Goal: Check status: Check status

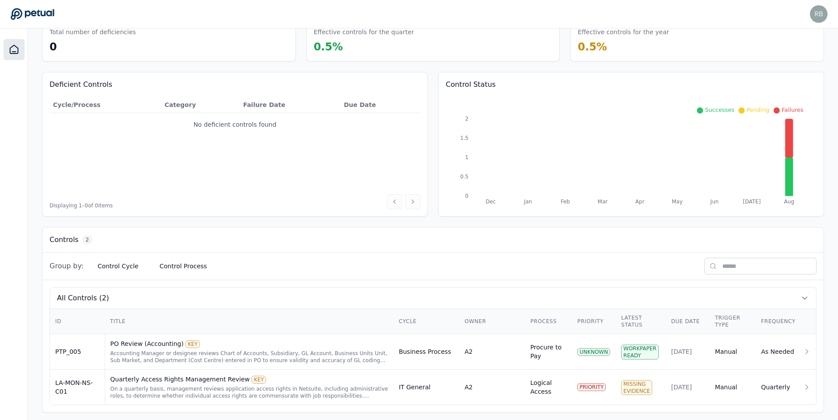
scroll to position [55, 0]
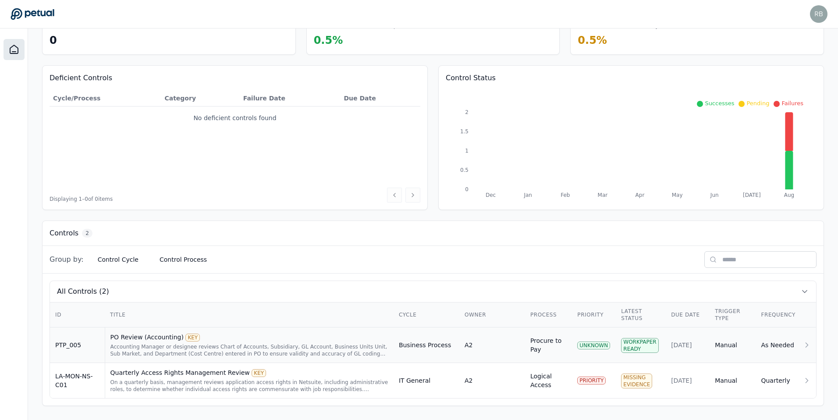
click at [301, 338] on div "PO Review (Accounting) KEY" at bounding box center [250, 337] width 278 height 9
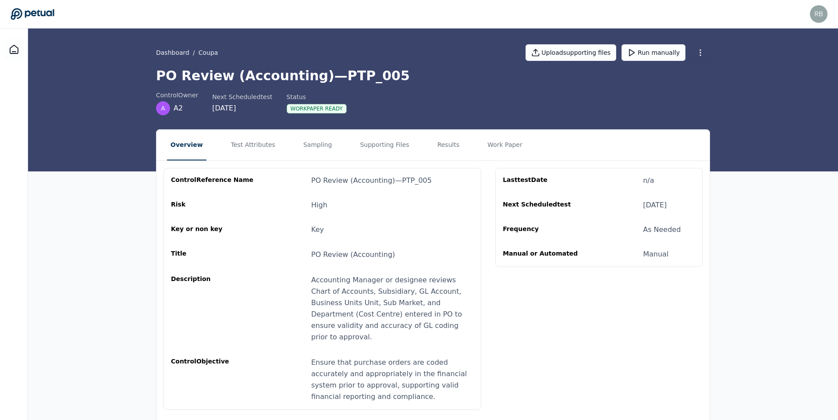
scroll to position [14, 0]
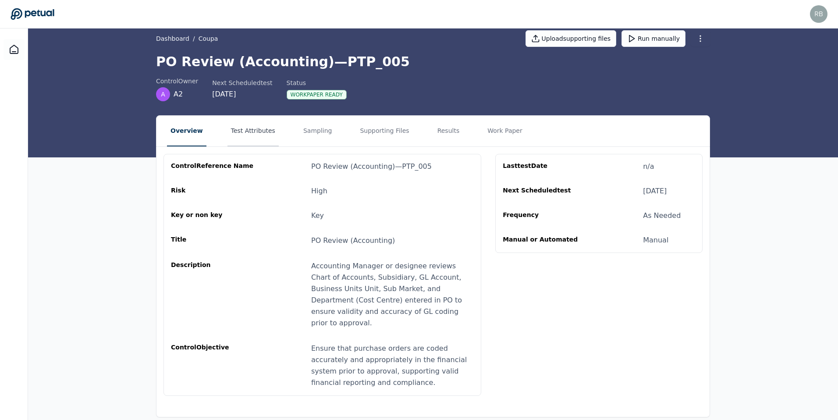
click at [246, 133] on button "Test Attributes" at bounding box center [253, 131] width 51 height 31
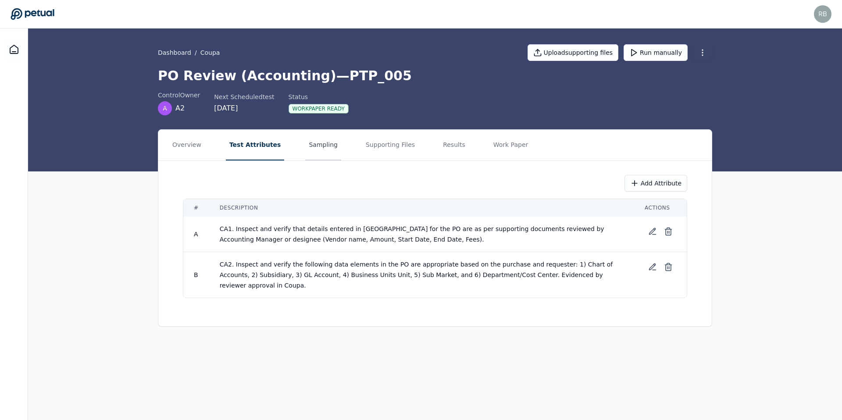
click at [305, 146] on button "Sampling" at bounding box center [323, 145] width 36 height 31
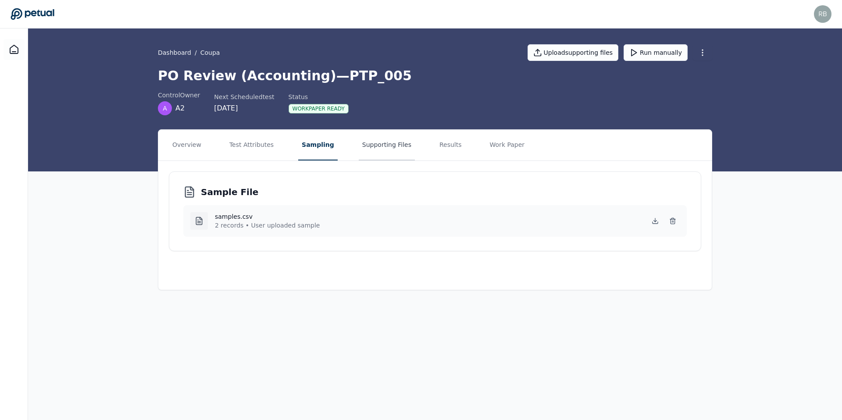
click at [378, 144] on button "Supporting Files" at bounding box center [387, 145] width 56 height 31
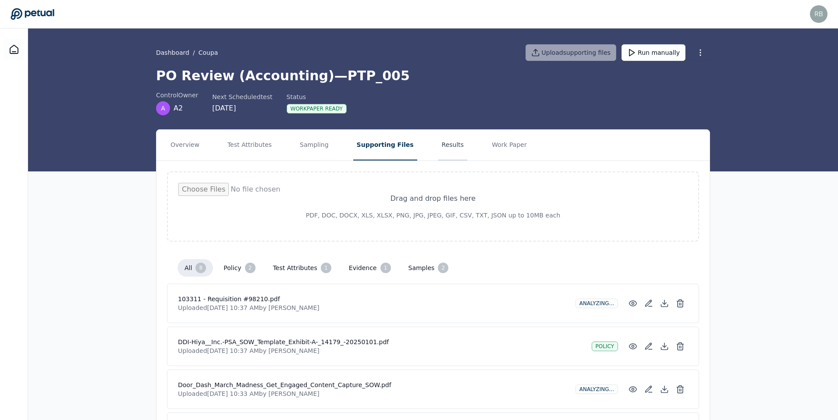
click at [439, 143] on button "Results" at bounding box center [453, 145] width 29 height 31
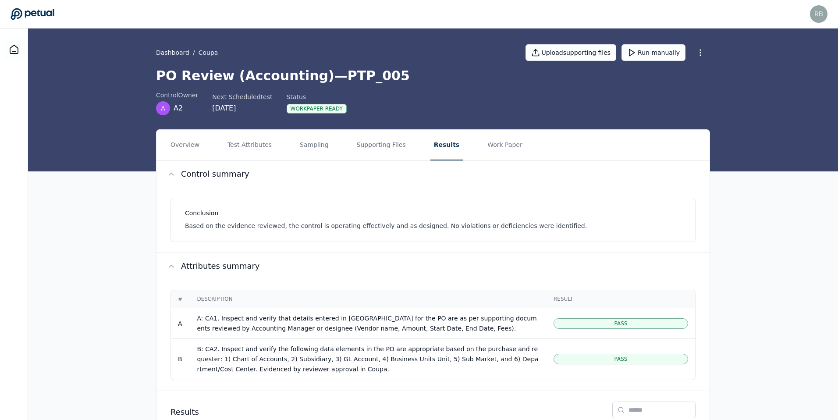
scroll to position [117, 0]
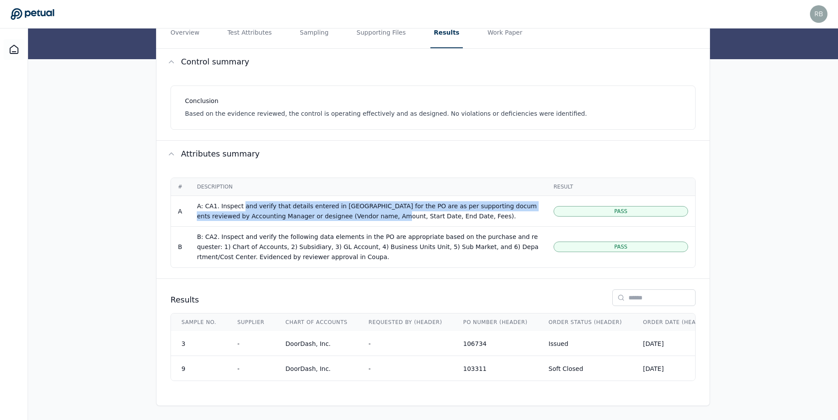
drag, startPoint x: 242, startPoint y: 202, endPoint x: 353, endPoint y: 215, distance: 111.7
click at [353, 215] on div "A: CA1. Inspect and verify that details entered in [GEOGRAPHIC_DATA] for the PO…" at bounding box center [368, 211] width 343 height 20
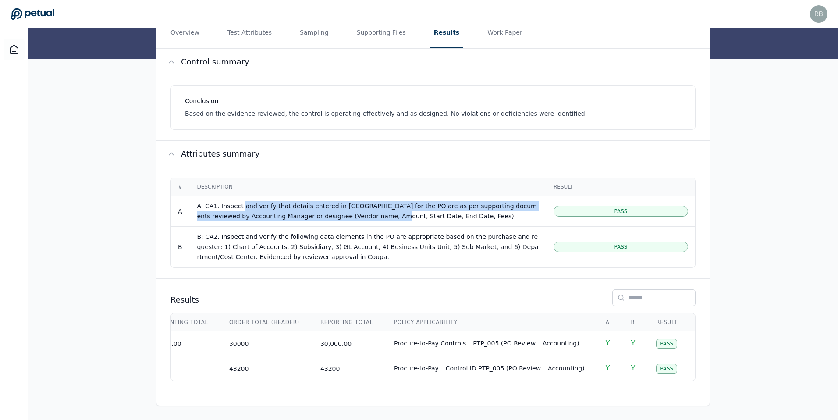
scroll to position [0, 1397]
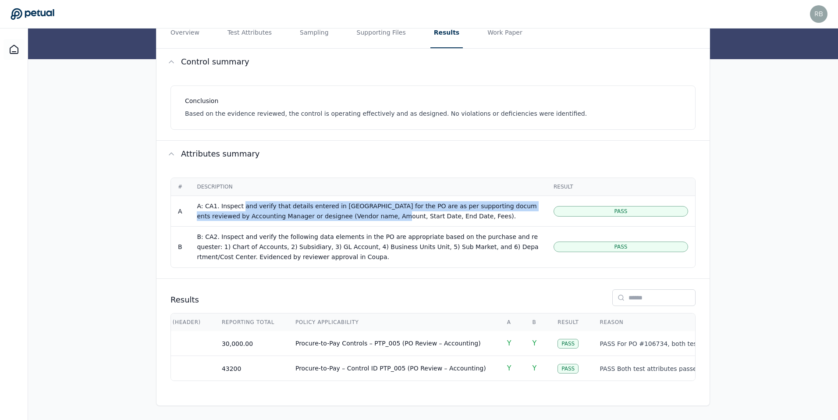
drag, startPoint x: 671, startPoint y: 376, endPoint x: 706, endPoint y: 379, distance: 35.2
click at [706, 379] on div "Results Sample No. Supplier Chart Of Accounts Requested By (Header) PO Number (…" at bounding box center [433, 335] width 553 height 113
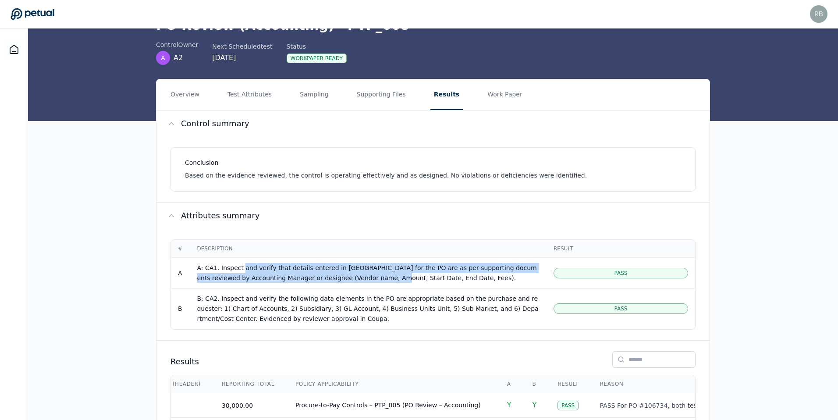
scroll to position [0, 0]
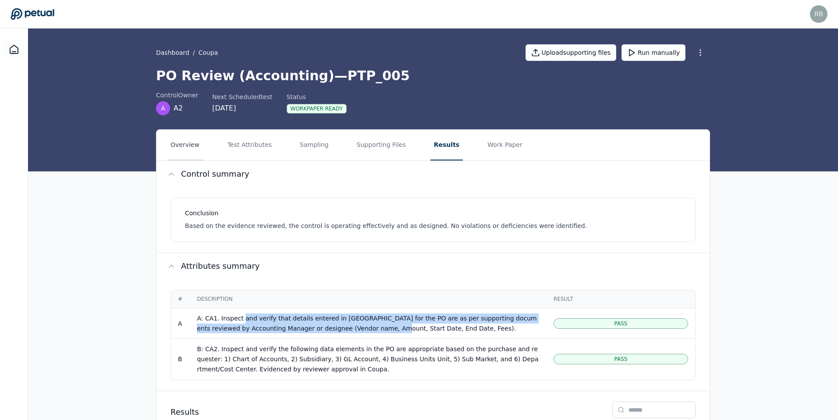
click at [178, 145] on button "Overview" at bounding box center [185, 145] width 36 height 31
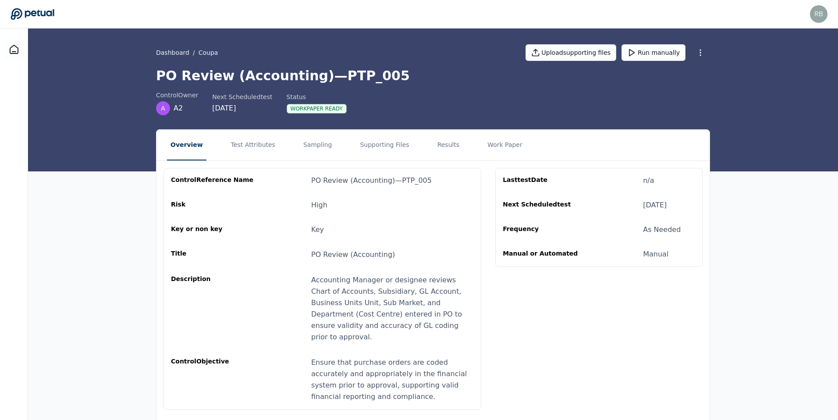
scroll to position [14, 0]
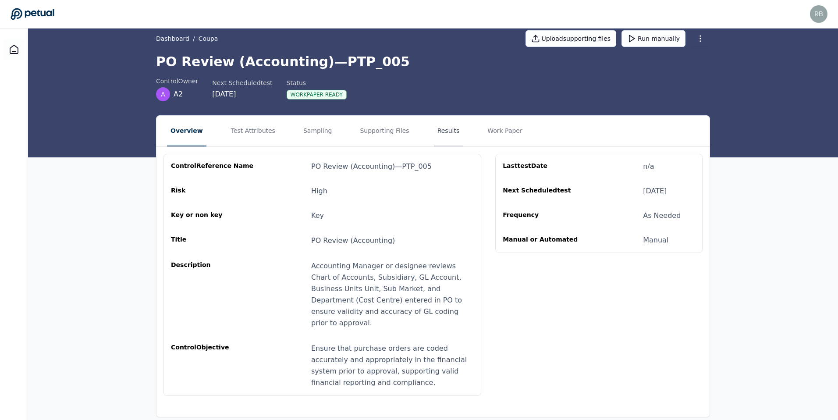
click at [438, 132] on button "Results" at bounding box center [448, 131] width 29 height 31
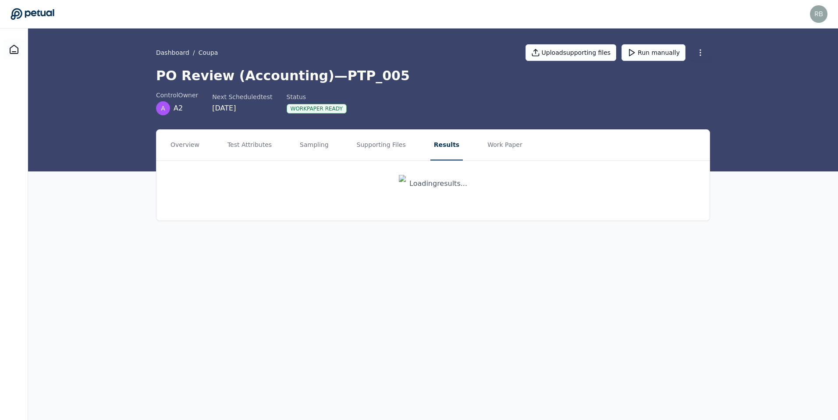
scroll to position [0, 0]
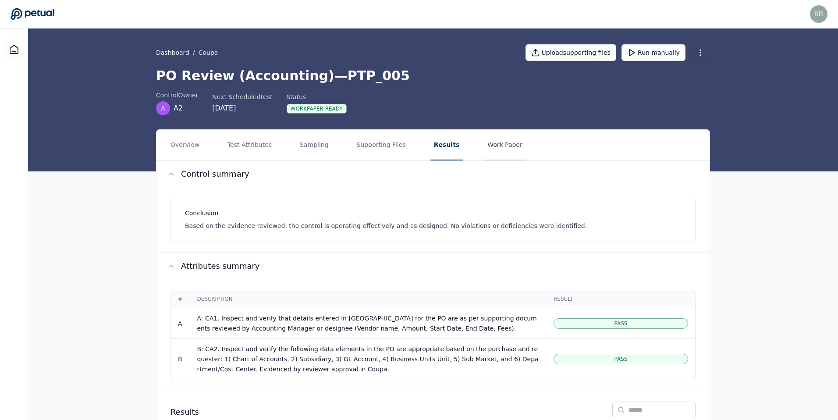
click at [492, 139] on button "Work Paper" at bounding box center [505, 145] width 42 height 31
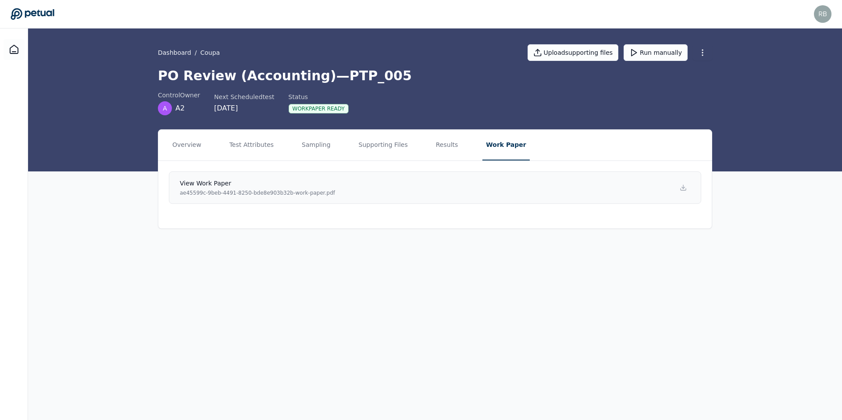
click at [392, 182] on link "View work paper ae45599c-9beb-4491-8250-bde8e903b32b-work-paper.pdf" at bounding box center [435, 187] width 532 height 32
click at [548, 196] on link "View work paper ae45599c-9beb-4491-8250-bde8e903b32b-work-paper.pdf" at bounding box center [435, 187] width 532 height 32
click at [263, 146] on button "Test Attributes" at bounding box center [251, 145] width 51 height 31
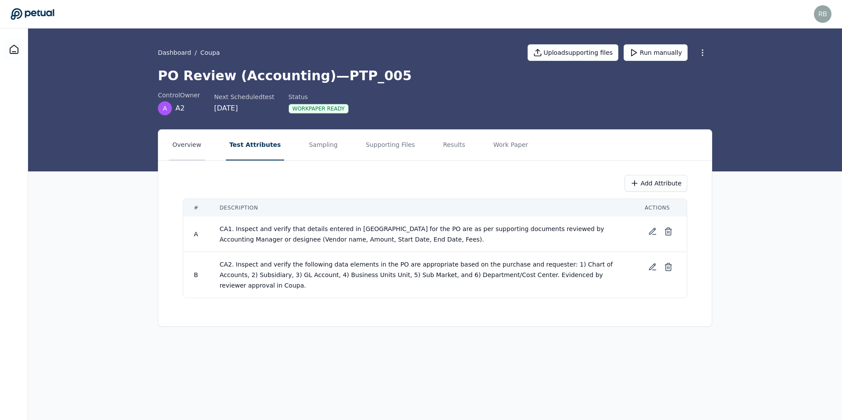
click at [193, 146] on button "Overview" at bounding box center [187, 145] width 36 height 31
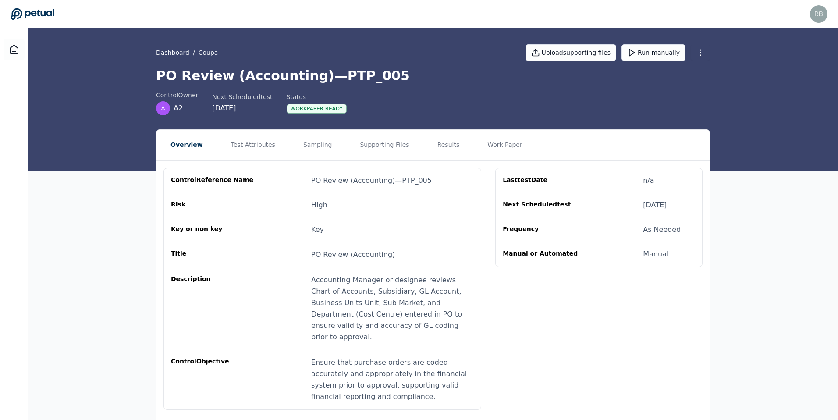
click at [333, 146] on nav "Overview Test Attributes Sampling Supporting Files Results Work Paper" at bounding box center [433, 145] width 553 height 31
click at [320, 146] on button "Sampling" at bounding box center [318, 145] width 36 height 31
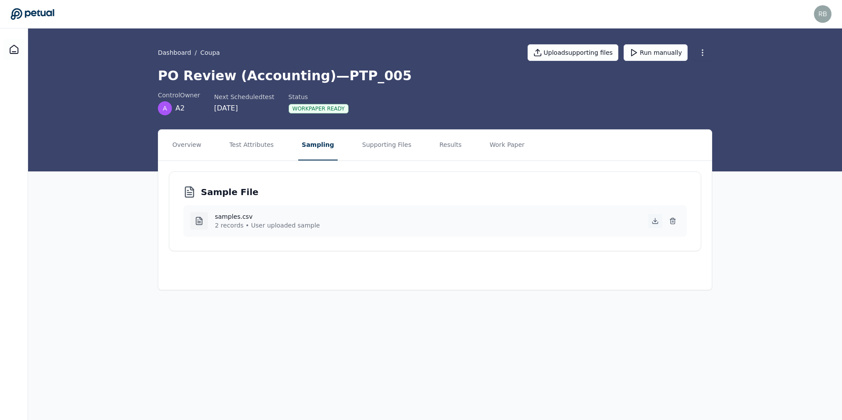
click at [654, 222] on icon at bounding box center [655, 221] width 7 height 7
click at [254, 145] on button "Test Attributes" at bounding box center [251, 145] width 51 height 31
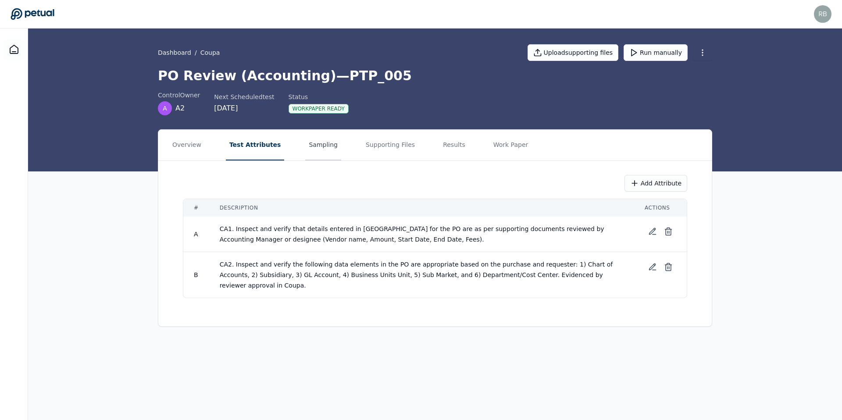
click at [306, 147] on button "Sampling" at bounding box center [323, 145] width 36 height 31
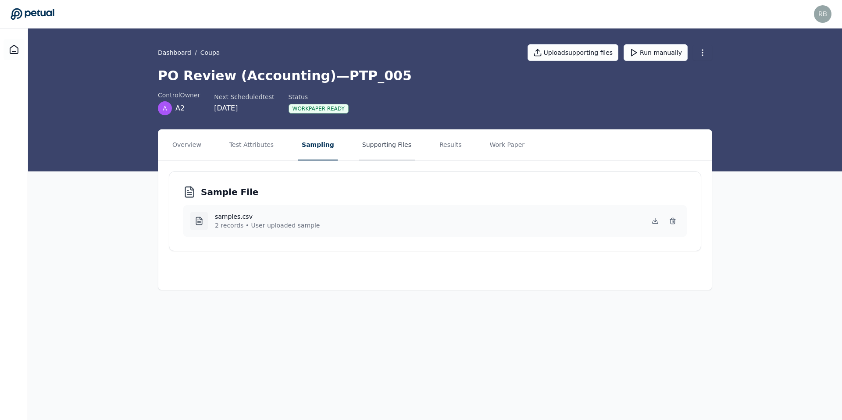
click at [378, 143] on button "Supporting Files" at bounding box center [387, 145] width 56 height 31
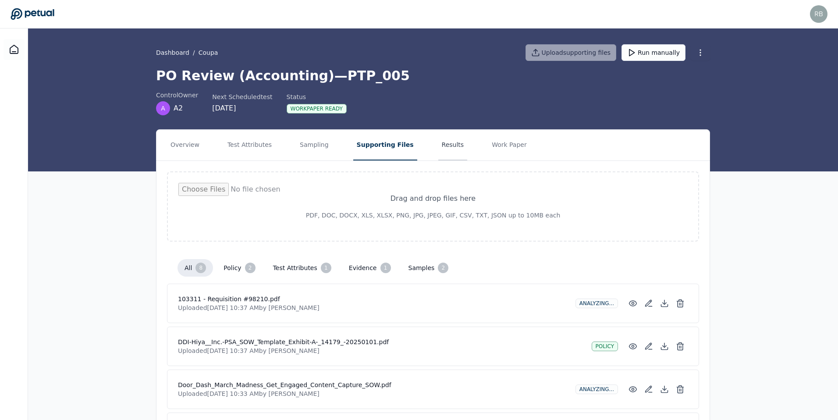
click at [440, 152] on button "Results" at bounding box center [453, 145] width 29 height 31
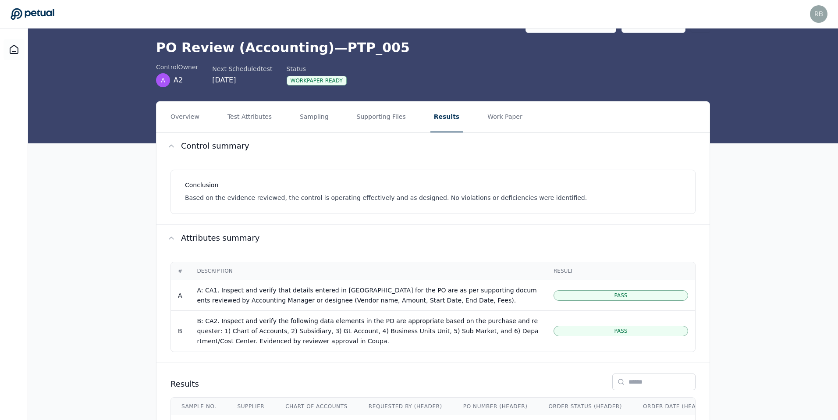
scroll to position [117, 0]
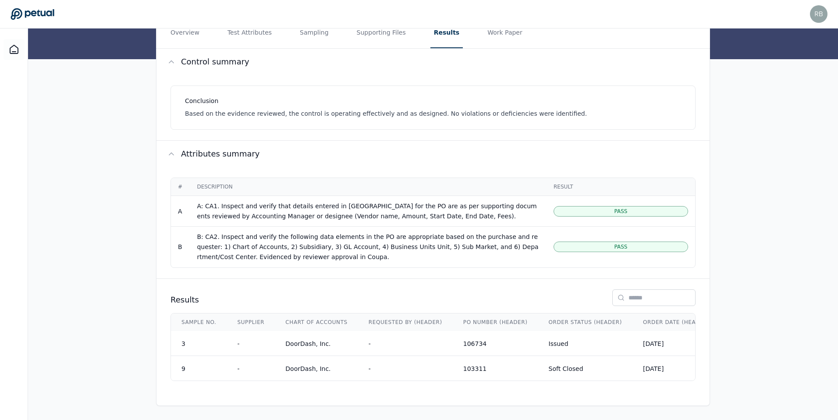
drag, startPoint x: 306, startPoint y: 381, endPoint x: 534, endPoint y: 399, distance: 228.8
click at [535, 399] on div "Control summary Conclusion Based on the evidence reviewed, the control is opera…" at bounding box center [433, 227] width 554 height 357
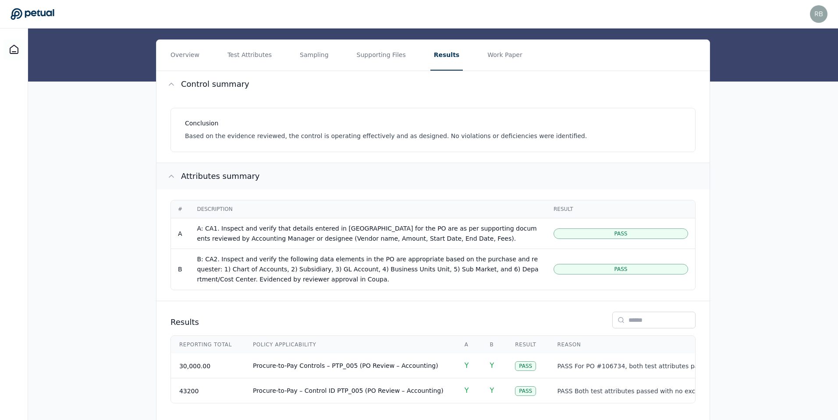
scroll to position [82, 0]
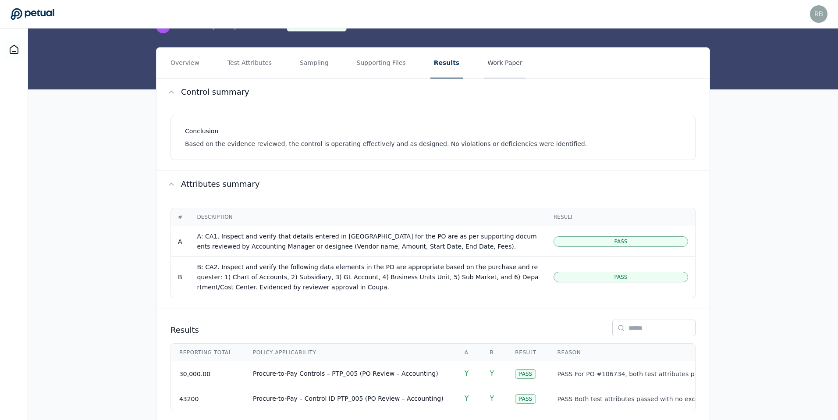
click at [495, 66] on button "Work Paper" at bounding box center [505, 63] width 42 height 31
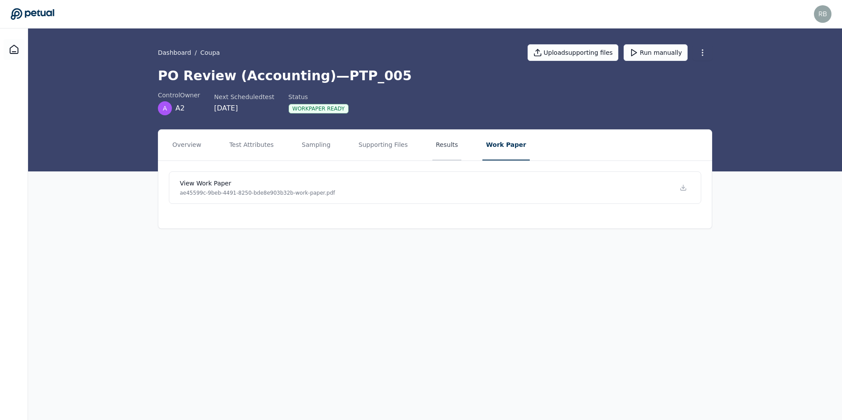
click at [452, 146] on button "Results" at bounding box center [446, 145] width 29 height 31
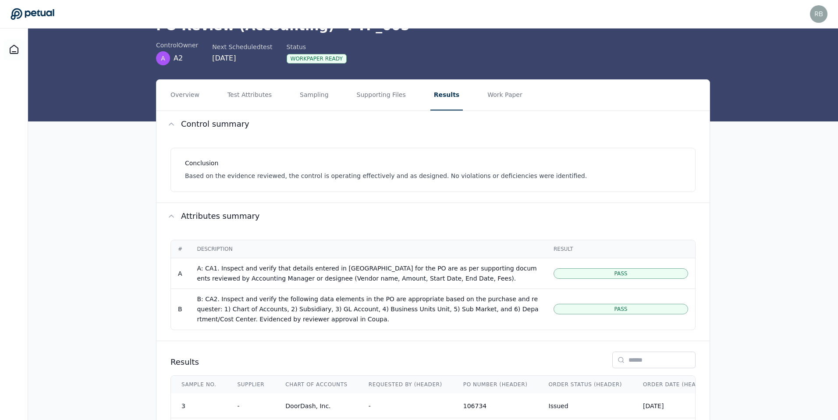
scroll to position [105, 0]
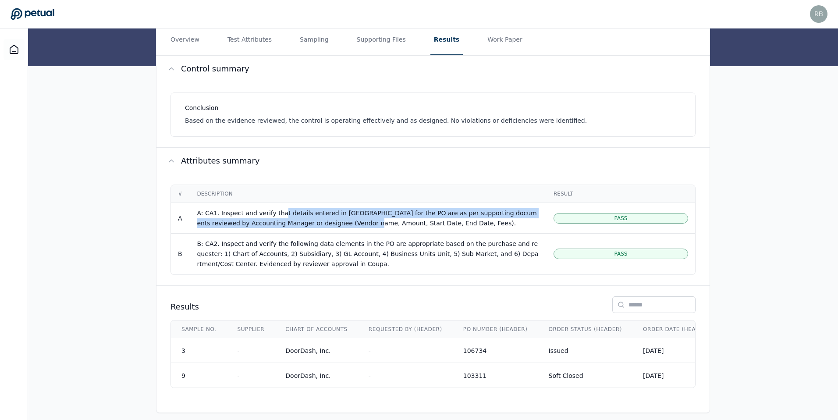
drag, startPoint x: 281, startPoint y: 215, endPoint x: 335, endPoint y: 222, distance: 55.3
click at [335, 222] on div "A: CA1. Inspect and verify that details entered in [GEOGRAPHIC_DATA] for the PO…" at bounding box center [368, 218] width 343 height 20
click at [324, 218] on div "A: CA1. Inspect and verify that details entered in [GEOGRAPHIC_DATA] for the PO…" at bounding box center [368, 218] width 343 height 20
drag, startPoint x: 319, startPoint y: 214, endPoint x: 324, endPoint y: 222, distance: 9.3
click at [324, 222] on div "A: CA1. Inspect and verify that details entered in [GEOGRAPHIC_DATA] for the PO…" at bounding box center [368, 218] width 343 height 20
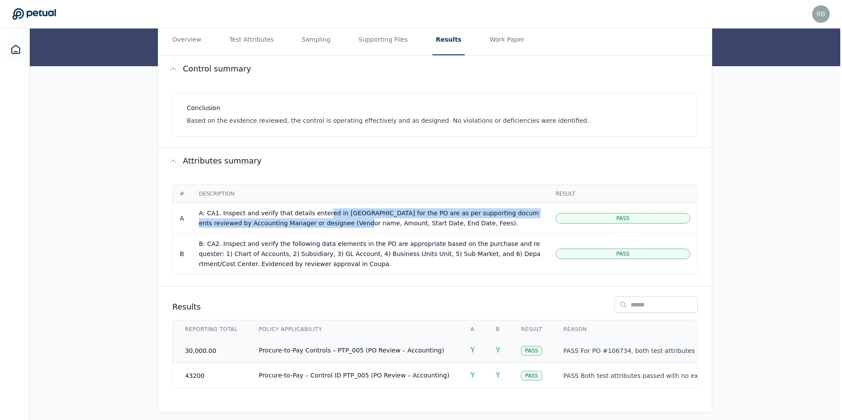
scroll to position [0, 1440]
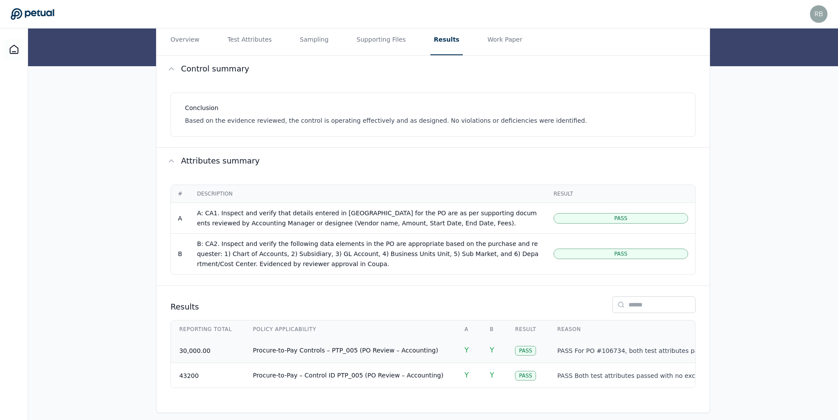
click at [490, 350] on span "Y" at bounding box center [492, 350] width 4 height 8
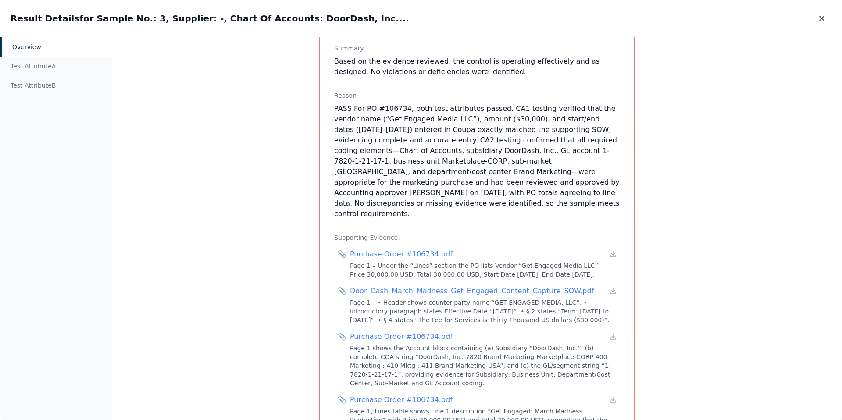
scroll to position [435, 0]
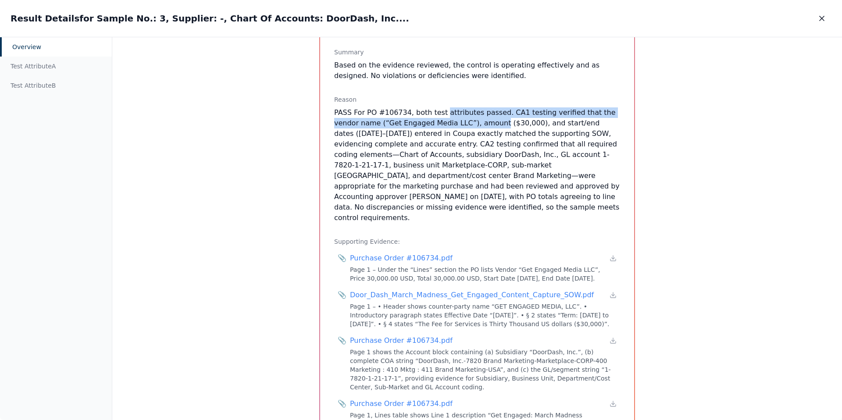
drag, startPoint x: 437, startPoint y: 112, endPoint x: 467, endPoint y: 120, distance: 31.3
click at [467, 120] on p "PASS For PO #106734, both test attributes passed. CA1 testing verified that the…" at bounding box center [477, 165] width 286 height 116
click at [456, 123] on p "PASS For PO #106734, both test attributes passed. CA1 testing verified that the…" at bounding box center [477, 165] width 286 height 116
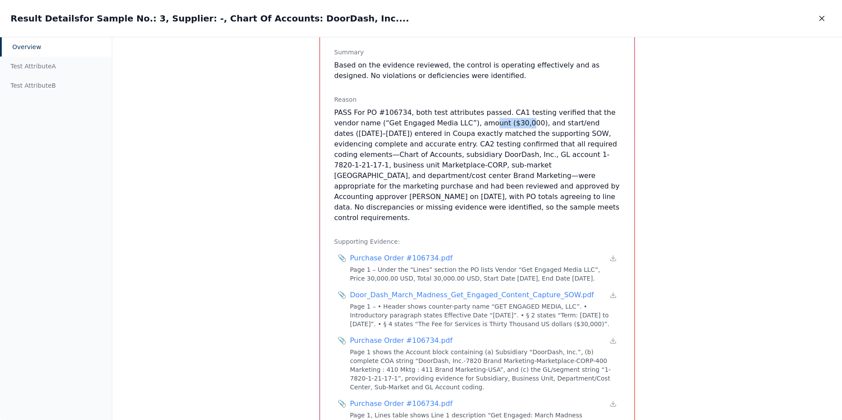
drag, startPoint x: 457, startPoint y: 123, endPoint x: 491, endPoint y: 126, distance: 34.4
click at [491, 126] on p "PASS For PO #106734, both test attributes passed. CA1 testing verified that the…" at bounding box center [477, 165] width 286 height 116
drag, startPoint x: 363, startPoint y: 135, endPoint x: 474, endPoint y: 134, distance: 110.5
click at [474, 134] on p "PASS For PO #106734, both test attributes passed. CA1 testing verified that the…" at bounding box center [477, 165] width 286 height 116
click at [402, 144] on p "PASS For PO #106734, both test attributes passed. CA1 testing verified that the…" at bounding box center [477, 165] width 286 height 116
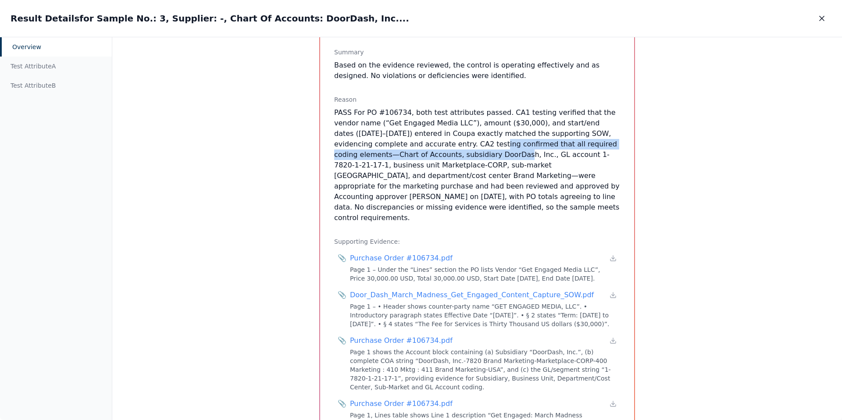
drag, startPoint x: 412, startPoint y: 146, endPoint x: 414, endPoint y: 152, distance: 7.1
click at [414, 152] on p "PASS For PO #106734, both test attributes passed. CA1 testing verified that the…" at bounding box center [477, 165] width 286 height 116
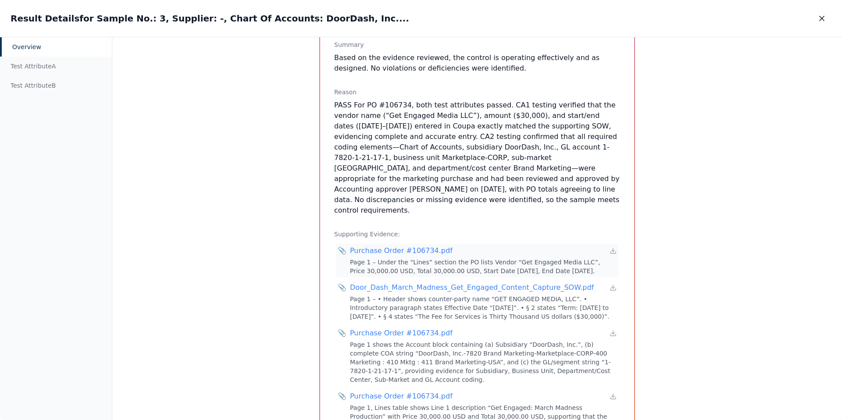
click at [417, 246] on div "Purchase Order #106734.pdf" at bounding box center [401, 251] width 103 height 11
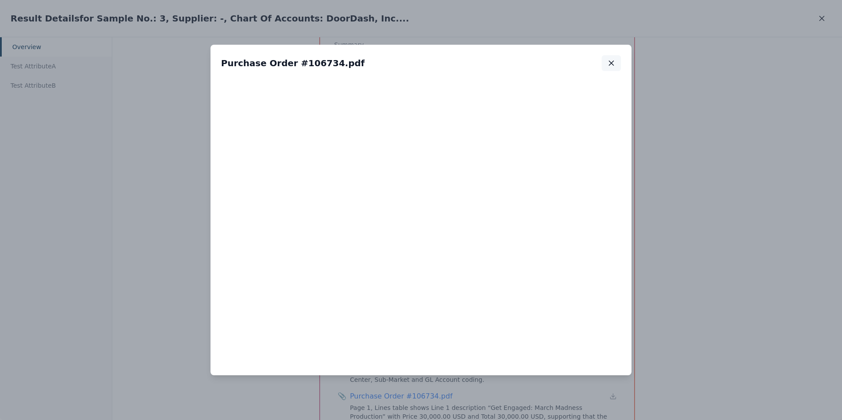
click at [614, 67] on icon "button" at bounding box center [611, 63] width 9 height 9
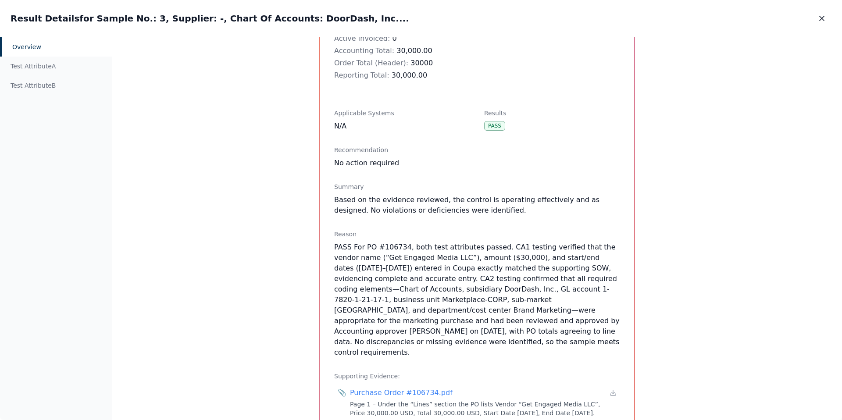
scroll to position [300, 0]
click at [60, 66] on div "Test Attribute A" at bounding box center [56, 66] width 112 height 19
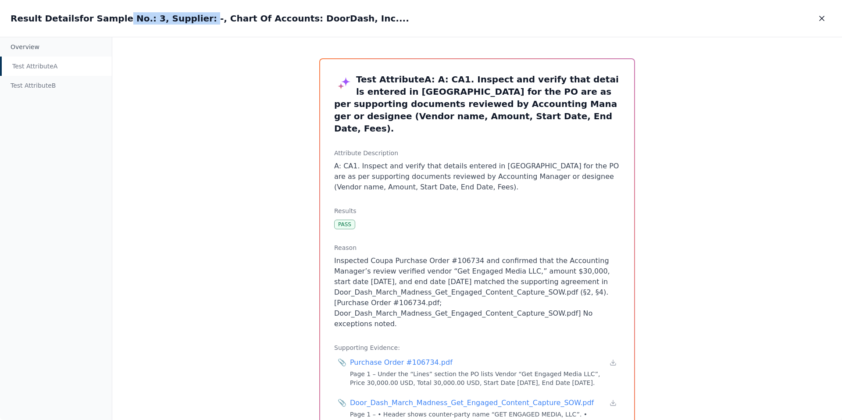
drag, startPoint x: 106, startPoint y: 17, endPoint x: 177, endPoint y: 17, distance: 70.6
click at [177, 17] on h2 "Result Details for Sample No.: 3, Supplier: -, Chart Of Accounts: DoorDash, Inc…" at bounding box center [210, 18] width 399 height 12
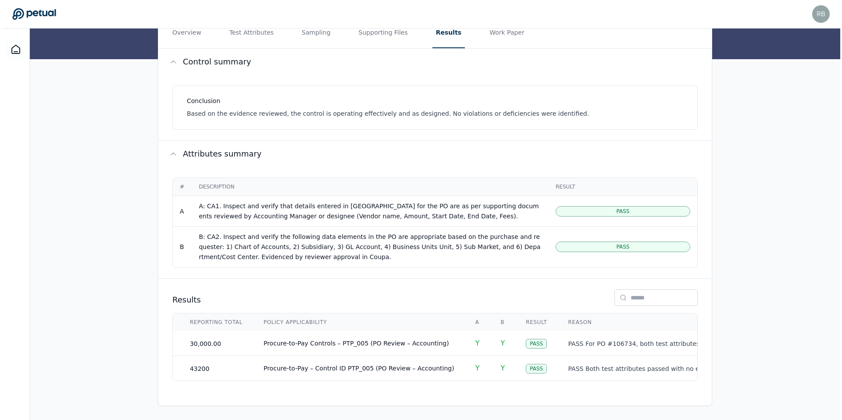
scroll to position [0, 1440]
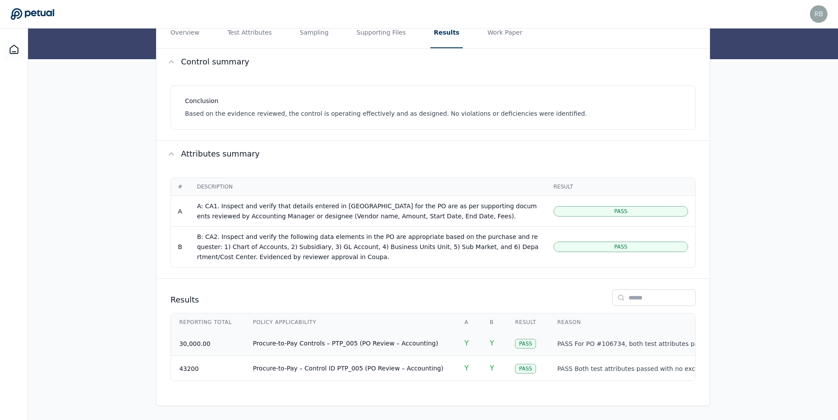
click at [589, 340] on p "PASS For PO #106734, both test attributes passed. CA1 testing verified that the…" at bounding box center [631, 344] width 147 height 8
click at [594, 341] on p "PASS For PO #106734, both test attributes passed. CA1 testing verified that the…" at bounding box center [631, 344] width 147 height 8
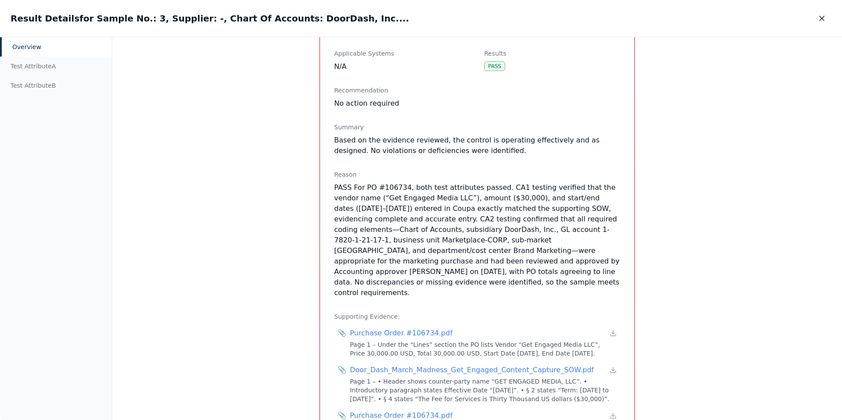
scroll to position [364, 0]
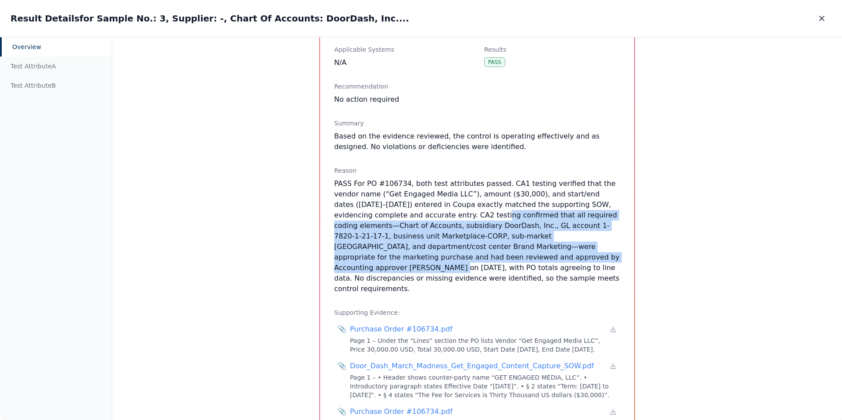
drag, startPoint x: 413, startPoint y: 218, endPoint x: 485, endPoint y: 260, distance: 83.3
click at [485, 260] on p "PASS For PO #106734, both test attributes passed. CA1 testing verified that the…" at bounding box center [477, 236] width 286 height 116
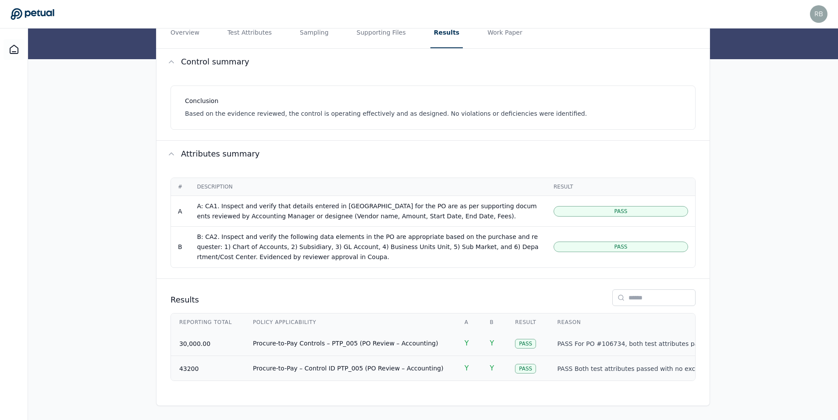
click at [595, 365] on p "PASS Both test attributes passed with no exceptions: Attribute A confirmed that…" at bounding box center [631, 369] width 147 height 8
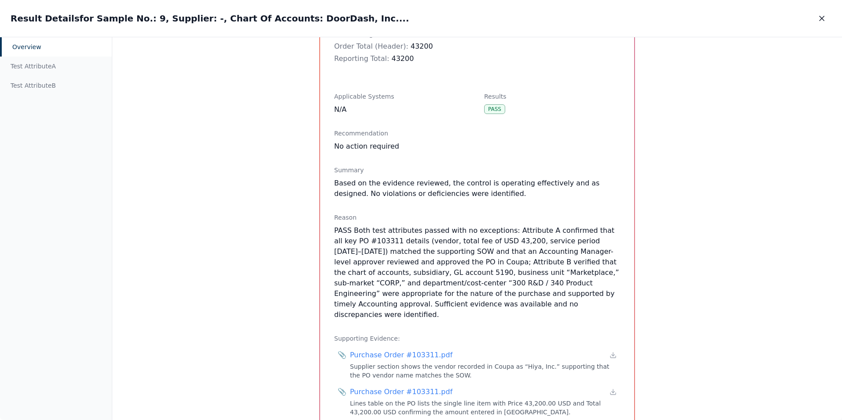
scroll to position [328, 0]
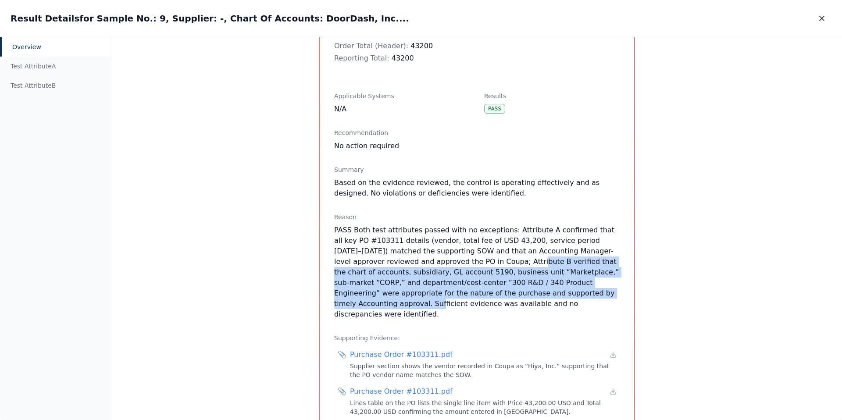
drag, startPoint x: 436, startPoint y: 264, endPoint x: 511, endPoint y: 293, distance: 80.1
click at [511, 293] on p "PASS Both test attributes passed with no exceptions: Attribute A confirmed that…" at bounding box center [477, 272] width 286 height 95
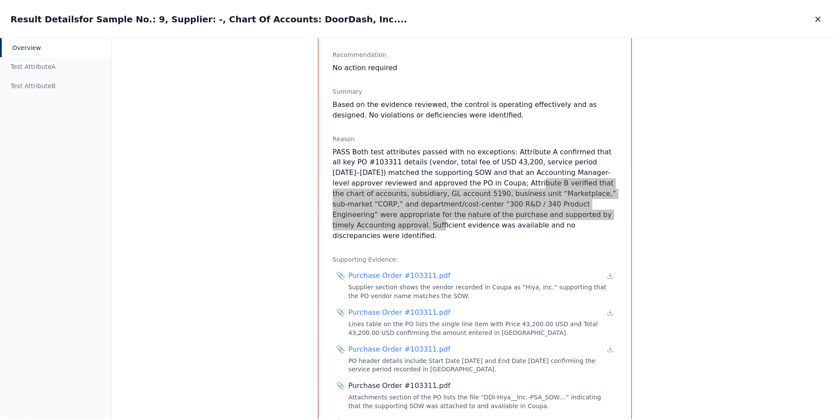
scroll to position [405, 0]
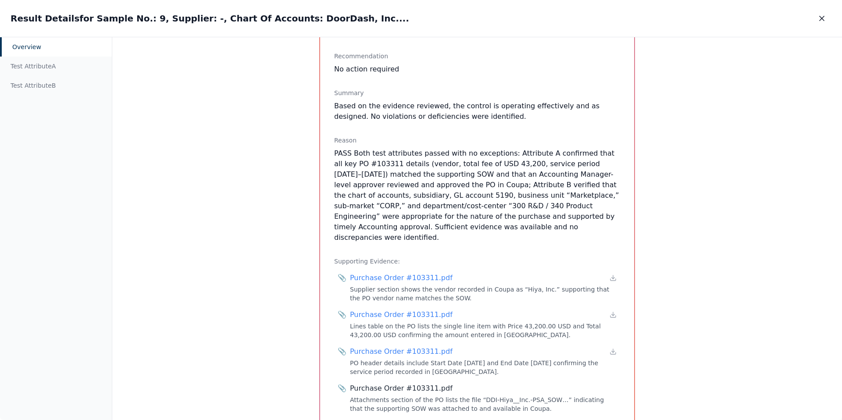
click at [29, 47] on div "Overview" at bounding box center [56, 46] width 112 height 19
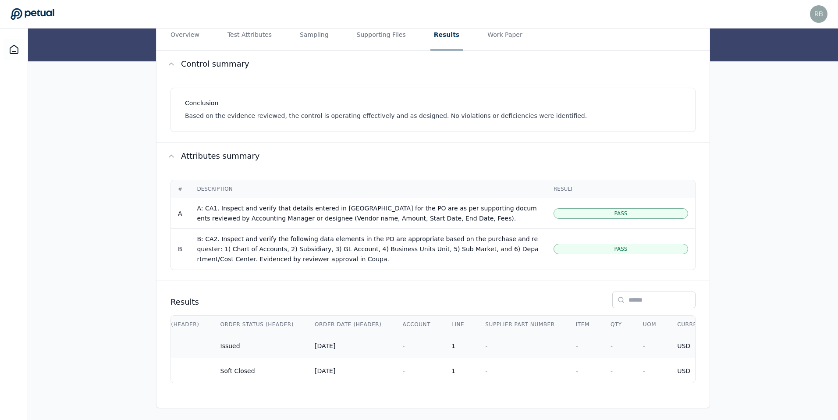
scroll to position [117, 0]
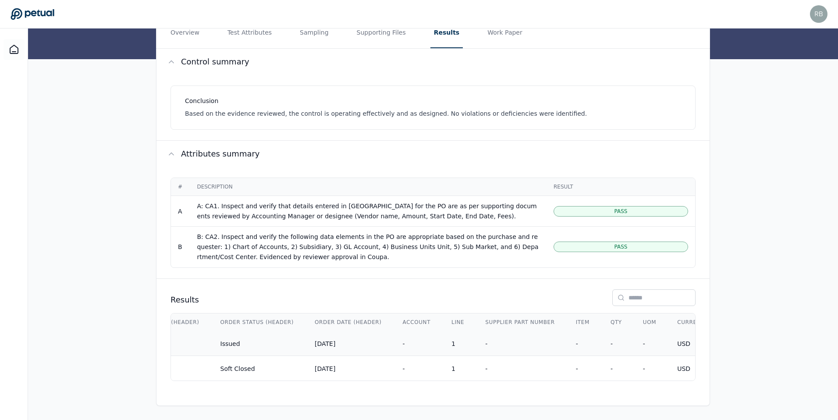
drag, startPoint x: 363, startPoint y: 381, endPoint x: 370, endPoint y: 380, distance: 7.0
click at [370, 380] on div "Sample No. Supplier Chart Of Accounts Requested By (Header) PO Number (Header) …" at bounding box center [433, 347] width 525 height 68
drag, startPoint x: 364, startPoint y: 380, endPoint x: 404, endPoint y: 379, distance: 39.5
click at [404, 379] on div "Sample No. Supplier Chart Of Accounts Requested By (Header) PO Number (Header) …" at bounding box center [433, 347] width 525 height 68
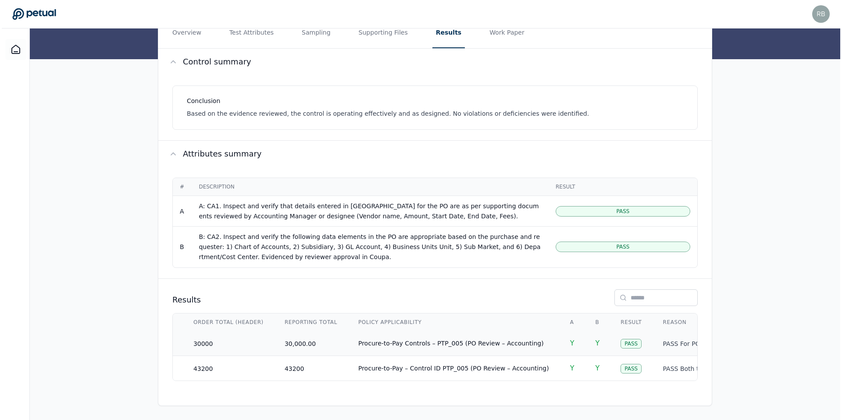
scroll to position [0, 1440]
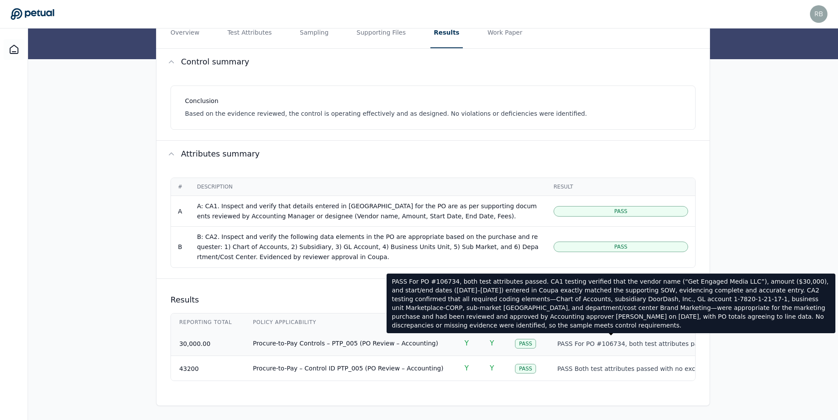
click at [598, 340] on p "PASS For PO #106734, both test attributes passed. CA1 testing verified that the…" at bounding box center [631, 344] width 147 height 8
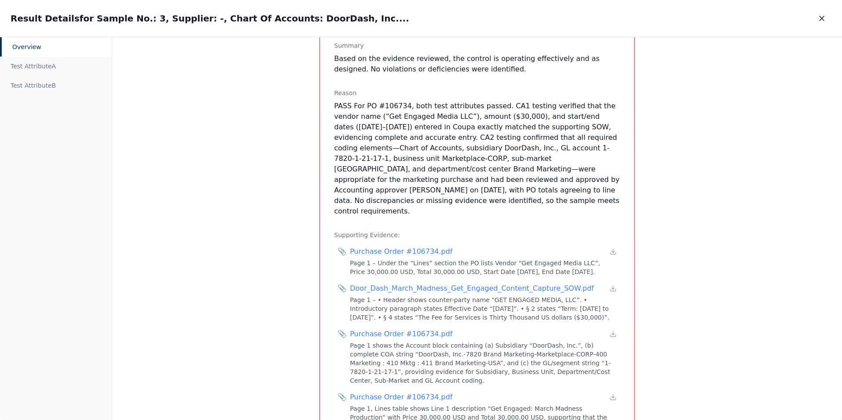
scroll to position [442, 0]
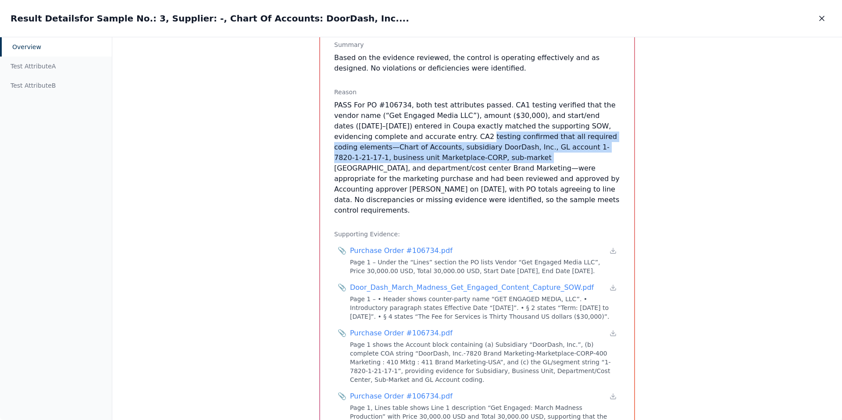
drag, startPoint x: 396, startPoint y: 137, endPoint x: 425, endPoint y: 161, distance: 37.3
click at [425, 161] on p "PASS For PO #106734, both test attributes passed. CA1 testing verified that the…" at bounding box center [477, 158] width 286 height 116
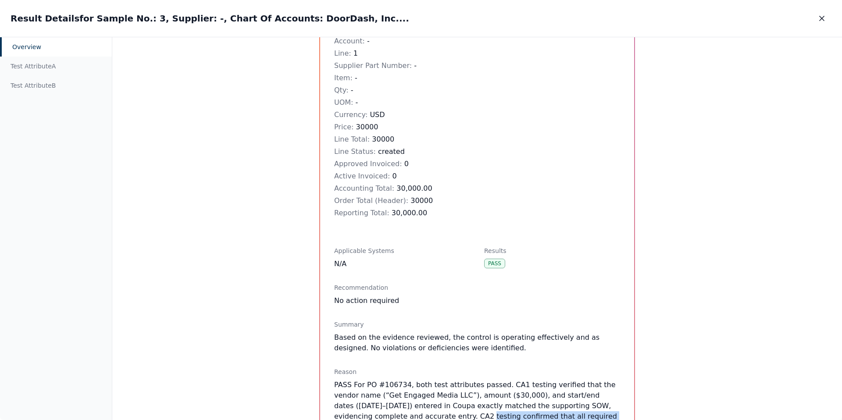
scroll to position [483, 0]
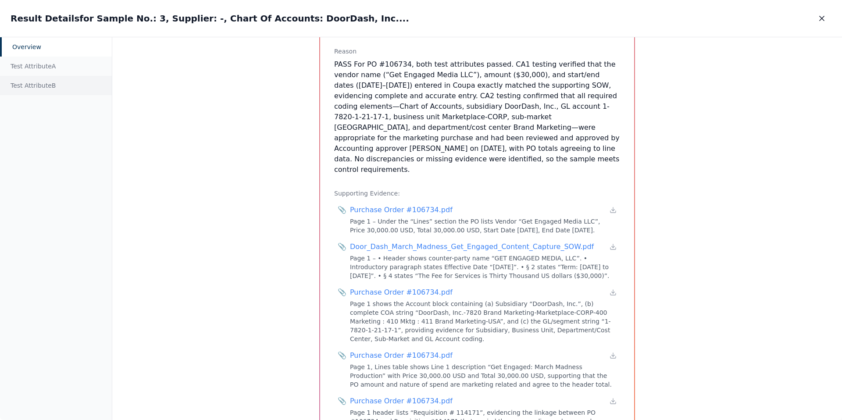
click at [49, 94] on div "Test Attribute B" at bounding box center [56, 85] width 112 height 19
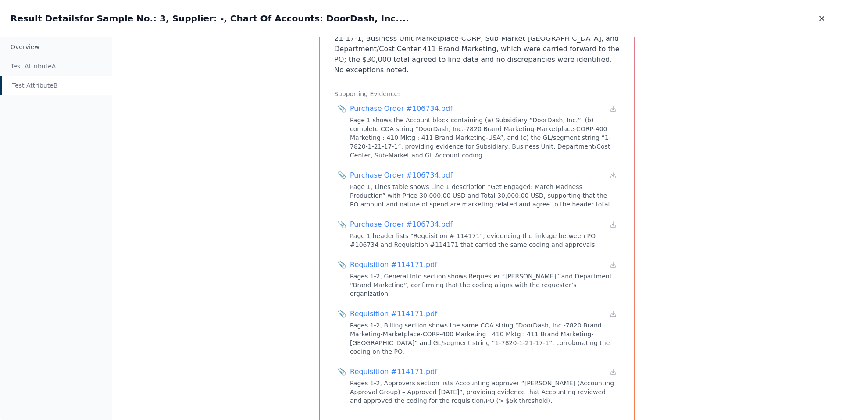
scroll to position [96, 0]
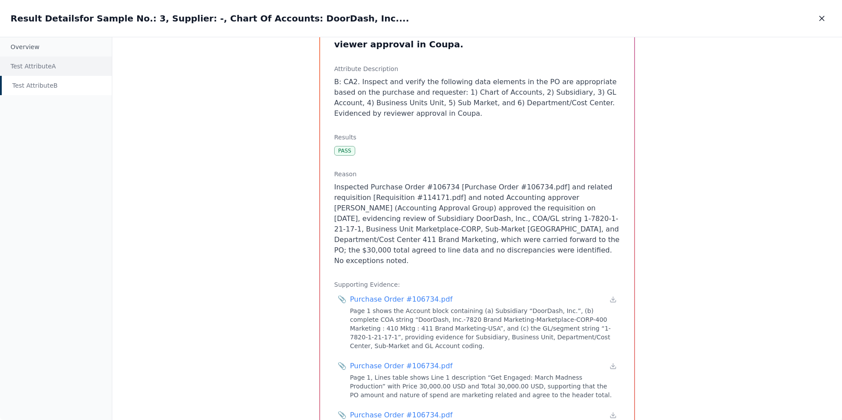
click at [36, 70] on div "Test Attribute A" at bounding box center [56, 66] width 112 height 19
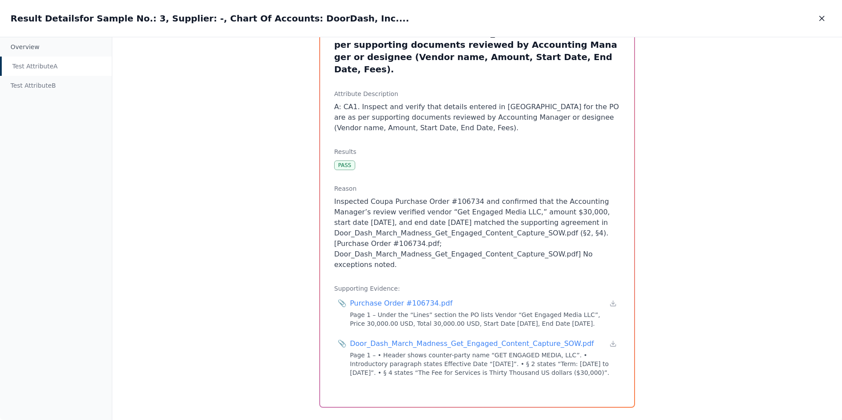
click at [48, 69] on div "Test Attribute A" at bounding box center [56, 66] width 112 height 19
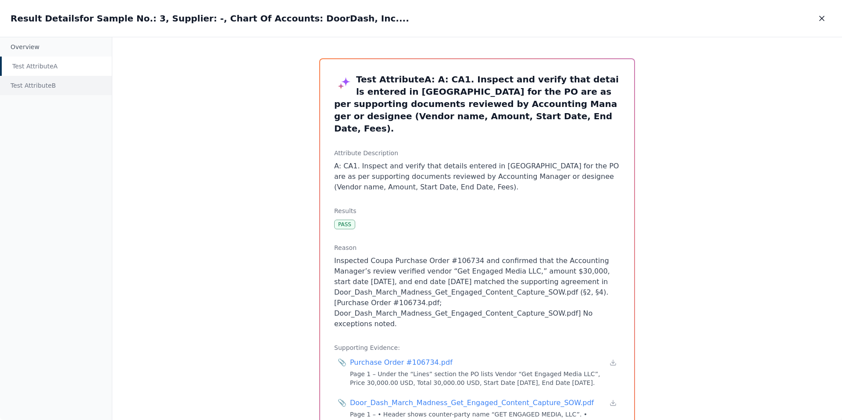
click at [50, 89] on div "Test Attribute B" at bounding box center [56, 85] width 112 height 19
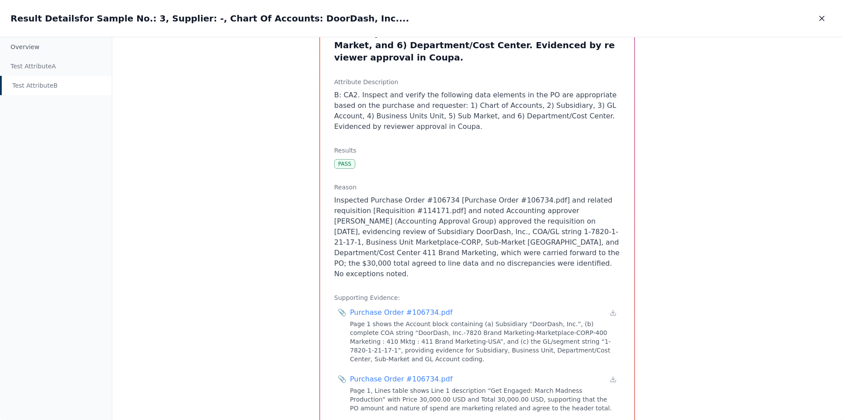
scroll to position [84, 0]
click at [45, 70] on div "Test Attribute A" at bounding box center [56, 66] width 112 height 19
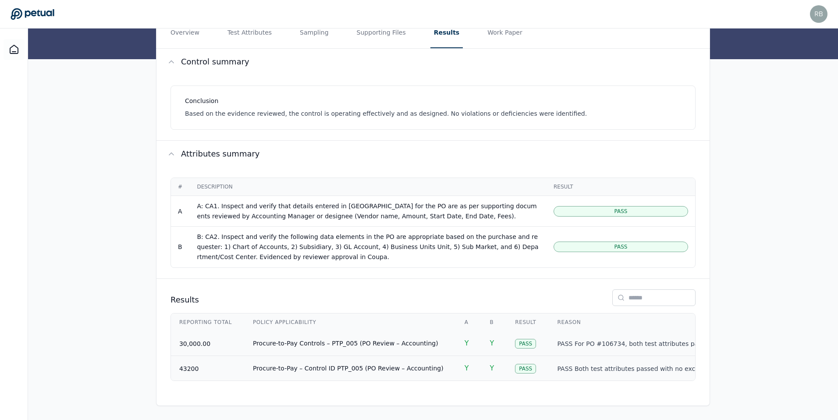
click at [479, 364] on td "Y" at bounding box center [491, 368] width 25 height 25
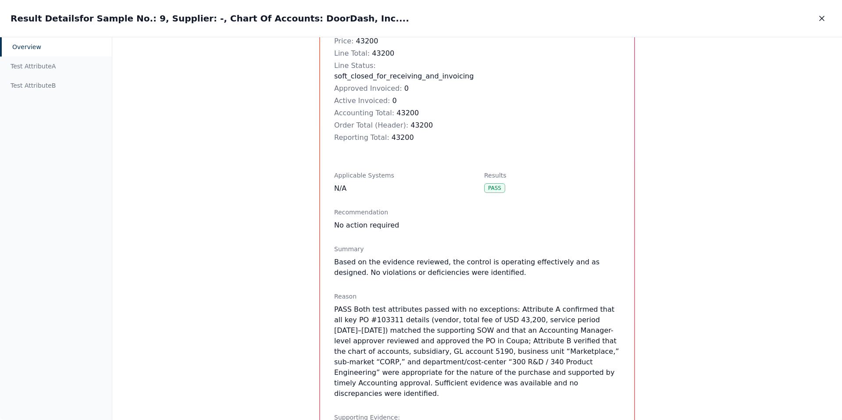
scroll to position [316, 0]
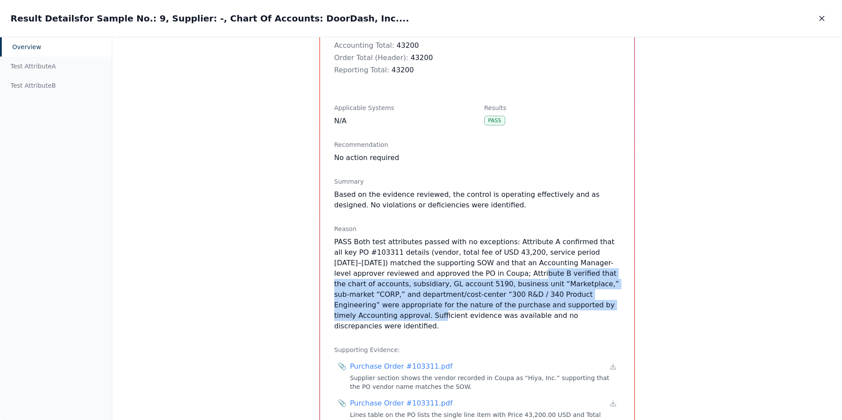
drag, startPoint x: 437, startPoint y: 275, endPoint x: 512, endPoint y: 302, distance: 79.9
click at [512, 302] on p "PASS Both test attributes passed with no exceptions: Attribute A confirmed that…" at bounding box center [477, 284] width 286 height 95
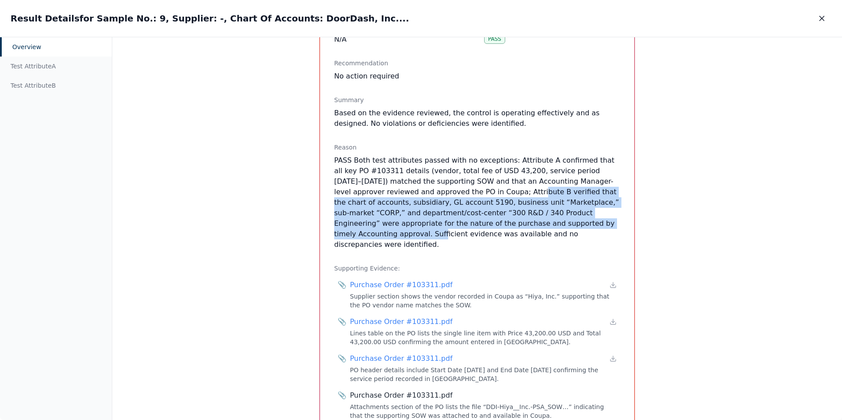
scroll to position [414, 0]
